Goal: Transaction & Acquisition: Subscribe to service/newsletter

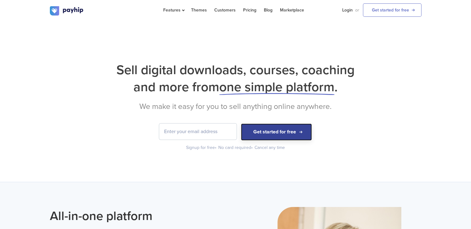
click at [253, 127] on button "Get started for free" at bounding box center [276, 131] width 71 height 17
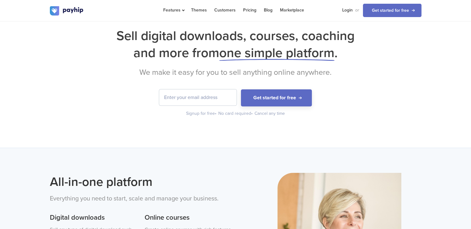
scroll to position [27, 0]
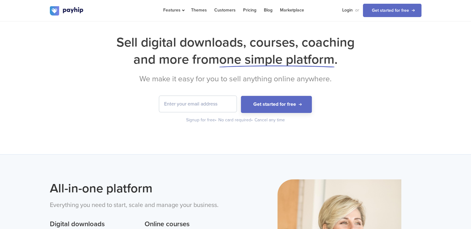
click at [164, 103] on input "email" at bounding box center [197, 104] width 77 height 16
type input "ayezaahad@gmail.com"
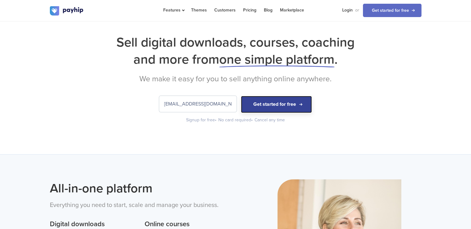
click at [249, 108] on button "Get started for free" at bounding box center [276, 104] width 71 height 17
